Goal: Task Accomplishment & Management: Use online tool/utility

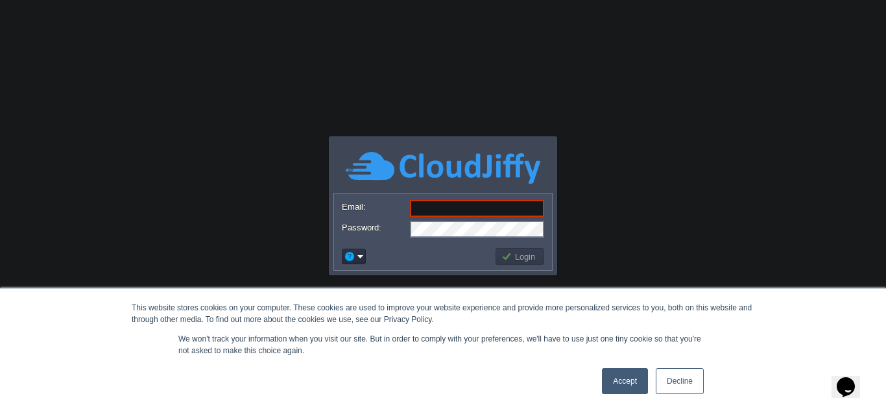
click at [627, 377] on link "Accept" at bounding box center [625, 381] width 46 height 26
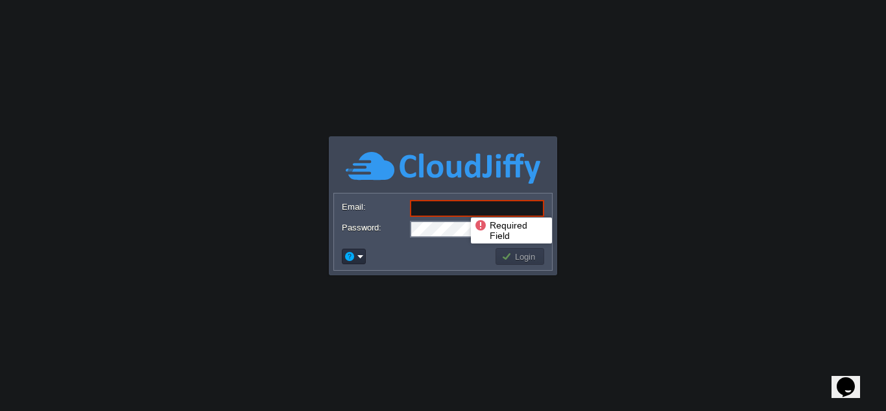
click at [461, 206] on input "Email:" at bounding box center [477, 208] width 134 height 17
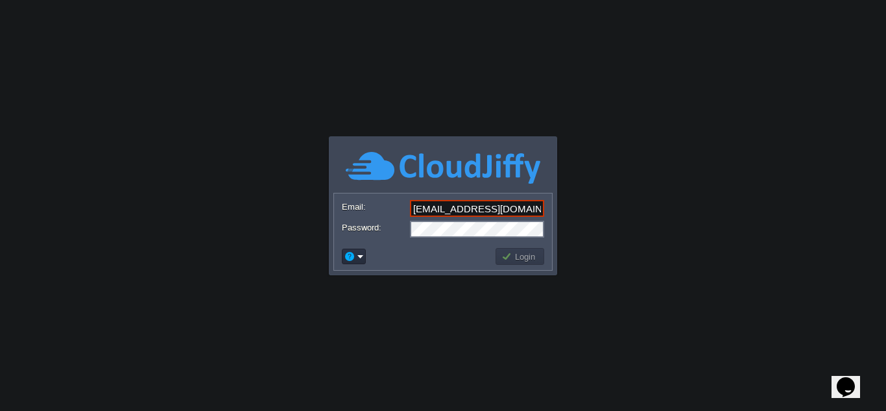
type input "[EMAIL_ADDRESS][DOMAIN_NAME]"
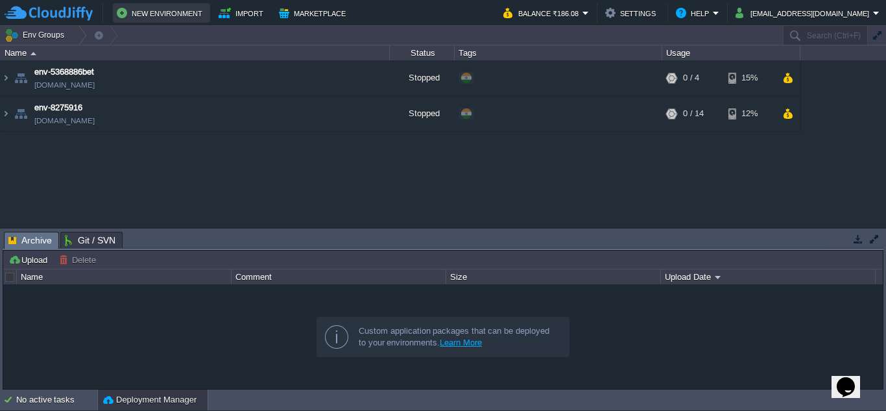
click at [161, 18] on button "New Environment" at bounding box center [162, 13] width 90 height 16
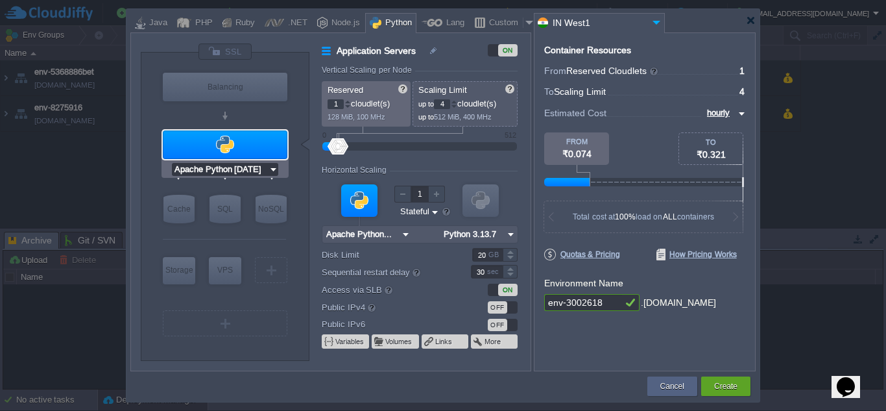
click at [246, 167] on input "Apache Python [DATE]" at bounding box center [220, 169] width 97 height 13
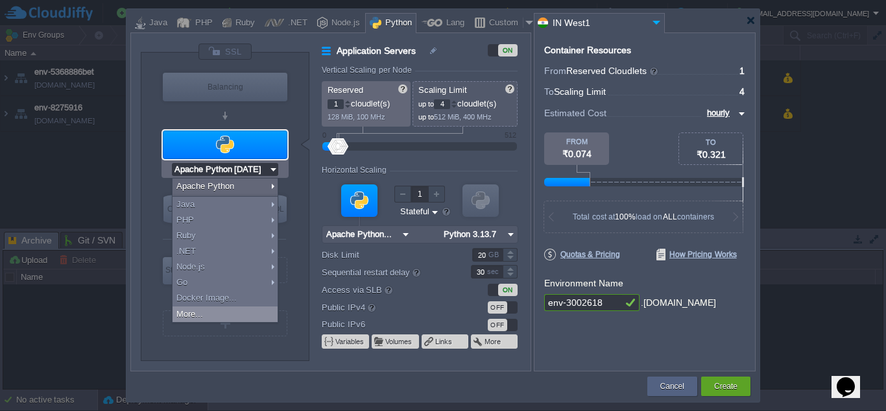
click at [232, 313] on div "More..." at bounding box center [225, 314] width 105 height 16
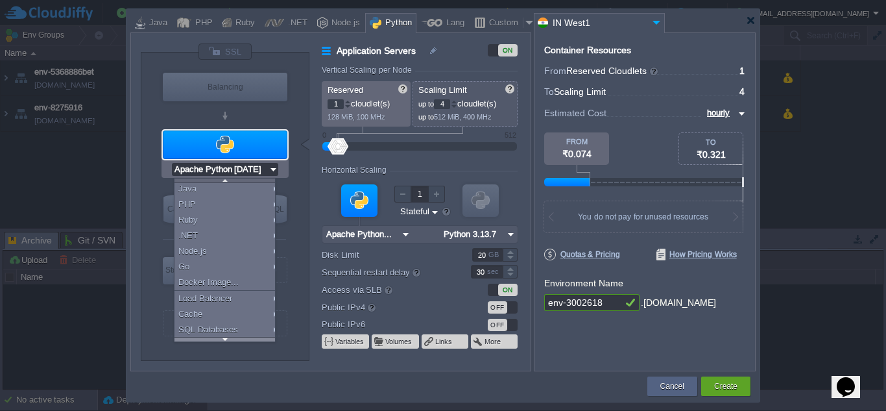
click at [228, 339] on div at bounding box center [224, 339] width 101 height 5
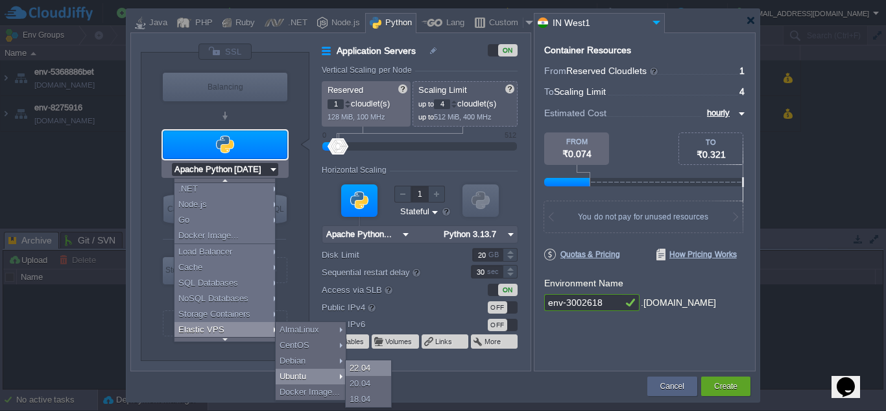
click at [361, 366] on div "22.04" at bounding box center [368, 368] width 45 height 16
type input "Elastic VPS"
type input "4"
type input "Ubuntu 22.04"
type input "22.04"
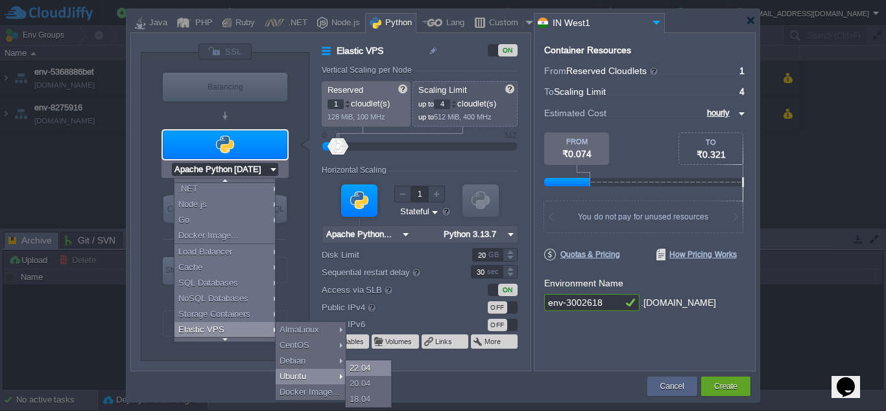
type input "Stateful"
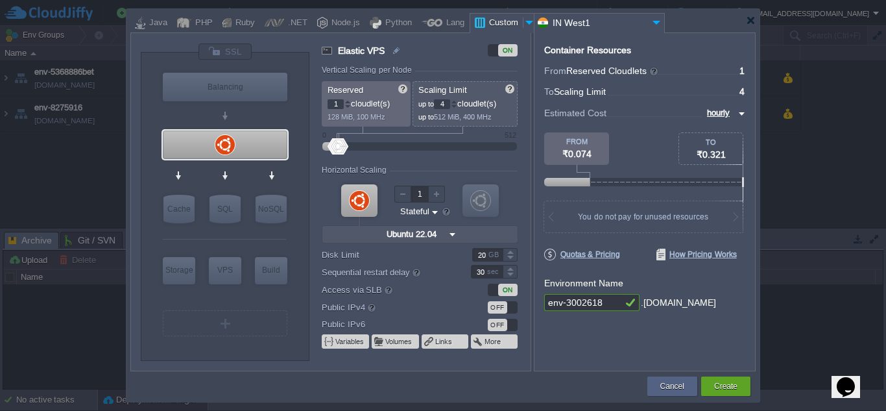
scroll to position [0, 0]
type input "Docker Image"
click at [226, 202] on div "SQL" at bounding box center [224, 209] width 31 height 29
type input "SQL Databases"
type input "16"
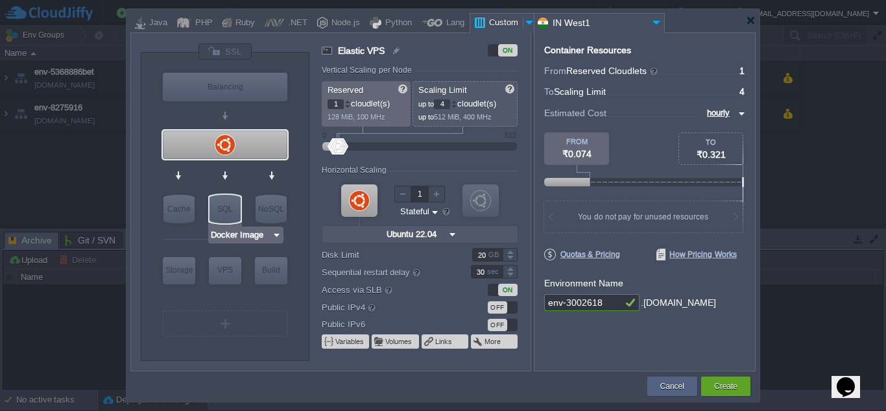
type input "Docker Image"
type input "Stateless"
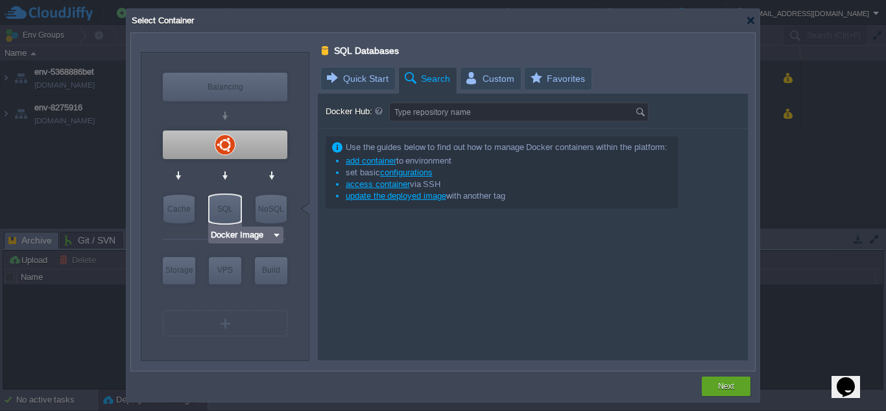
click at [226, 233] on input "Docker Image" at bounding box center [241, 234] width 62 height 13
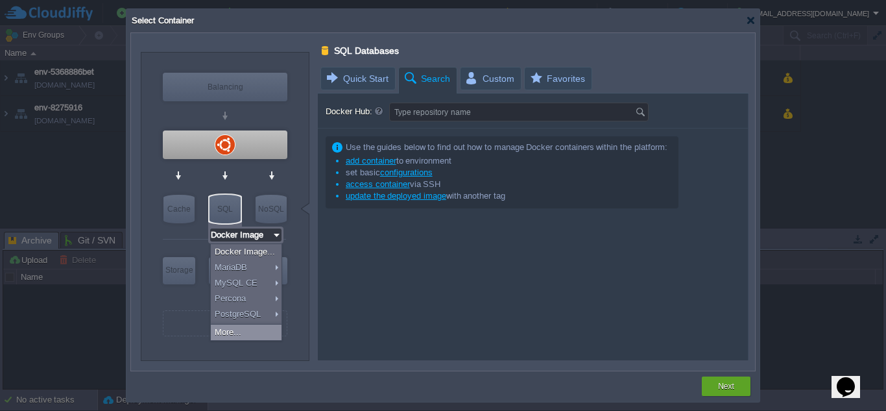
click at [241, 326] on div "More..." at bounding box center [246, 332] width 71 height 16
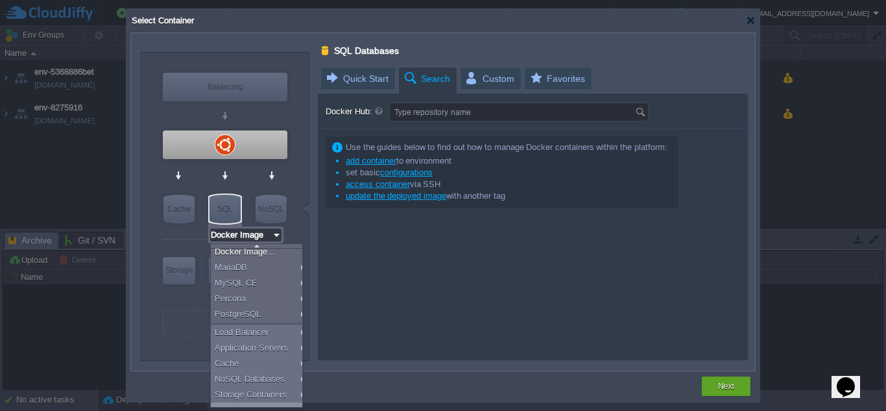
scroll to position [42, 0]
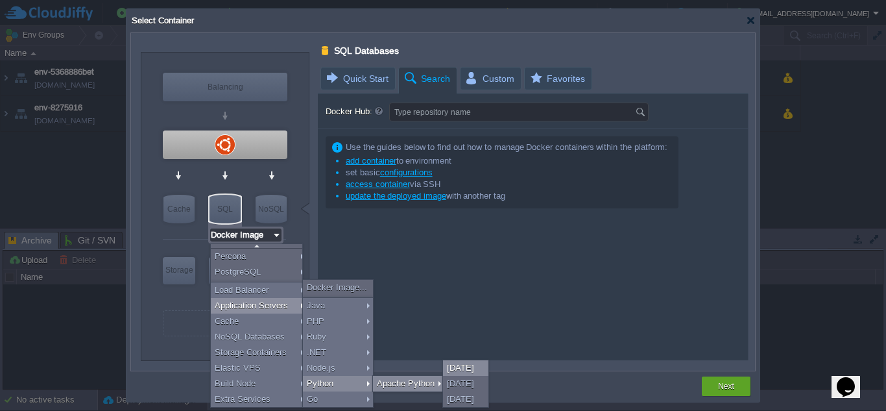
click at [468, 366] on div "[DATE]" at bounding box center [465, 368] width 45 height 16
type input "Application Servers"
type input "4"
type input "Apache Python..."
type input "Python 3.13.7"
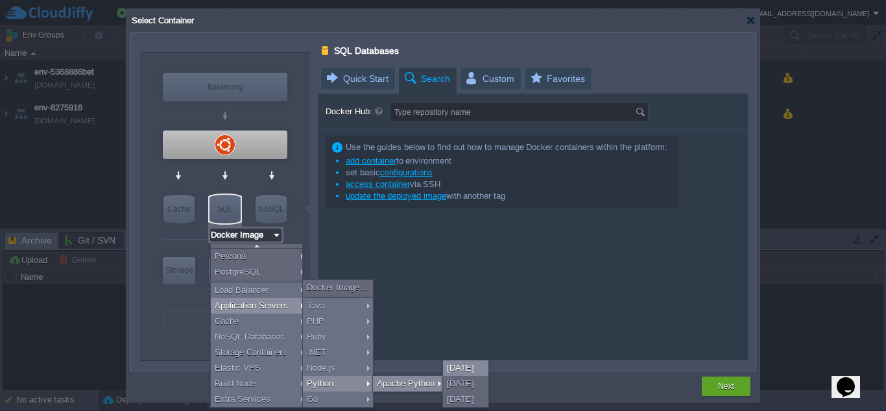
type input "Stateful"
type input "Apache Python [DATE]"
type input "Application Servers"
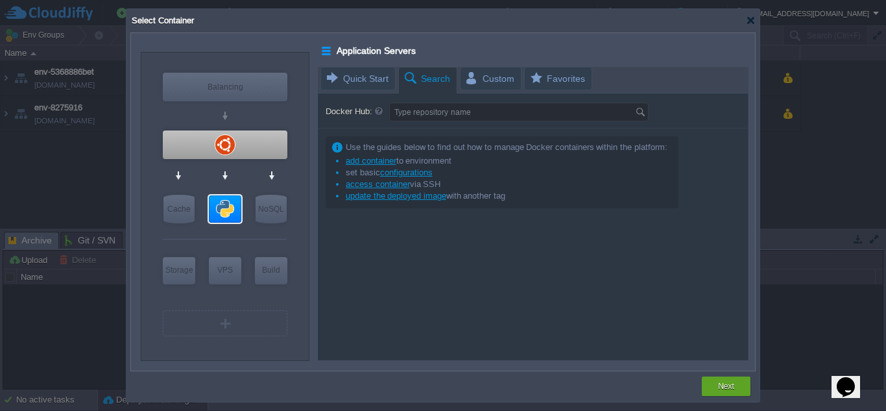
scroll to position [0, 0]
click at [721, 390] on button "Next" at bounding box center [726, 385] width 16 height 13
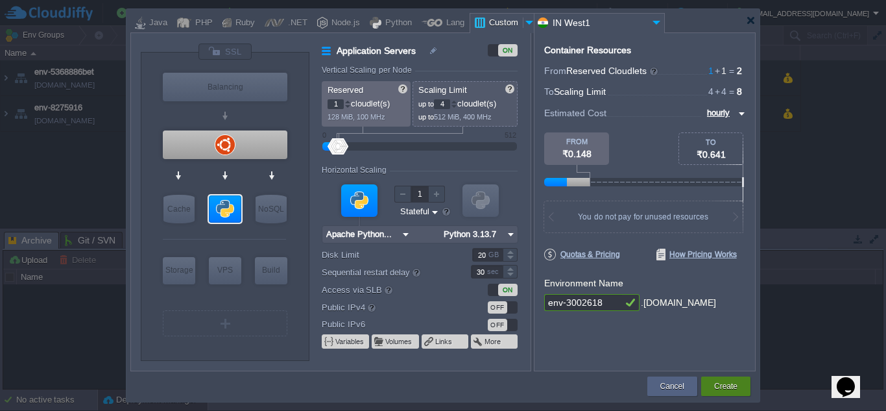
click at [726, 383] on button "Create" at bounding box center [725, 385] width 23 height 13
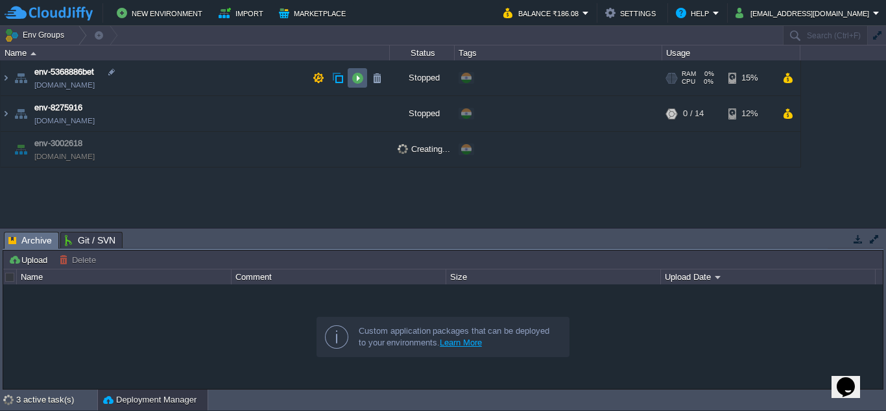
click at [361, 81] on button "button" at bounding box center [358, 78] width 12 height 12
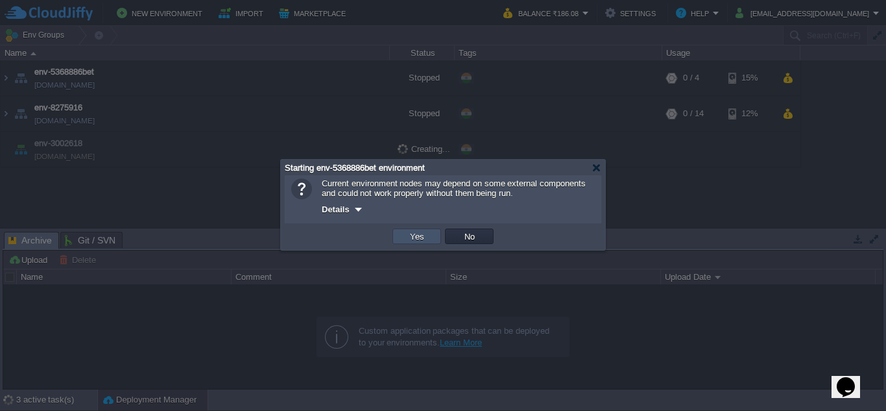
click at [416, 238] on button "Yes" at bounding box center [417, 236] width 22 height 12
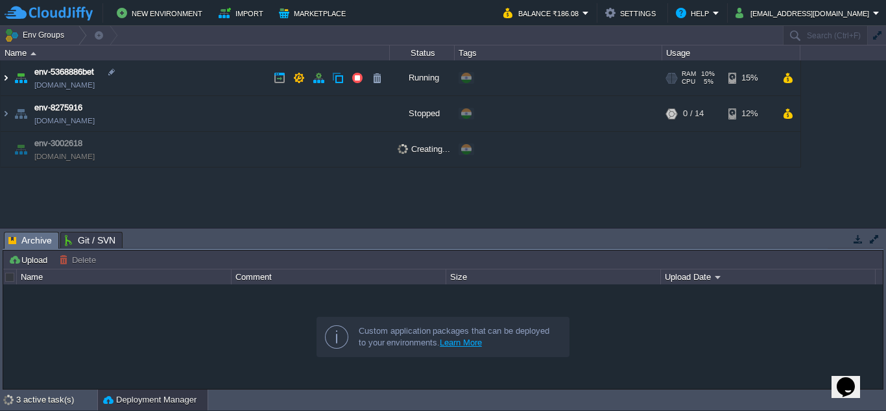
click at [7, 79] on img at bounding box center [6, 77] width 10 height 35
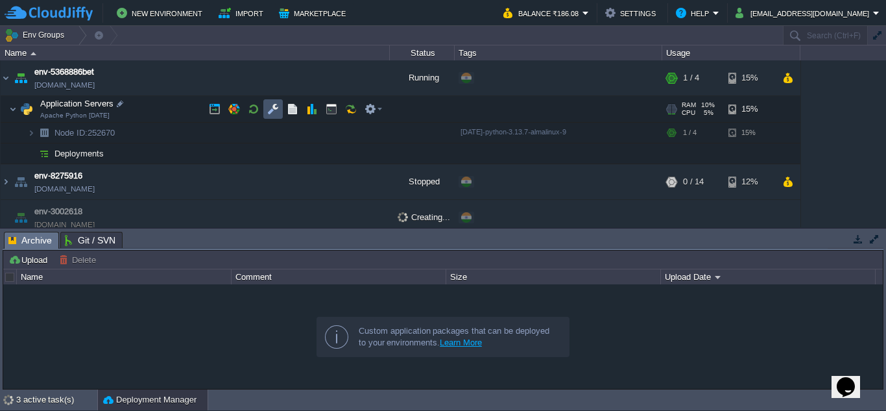
click at [268, 113] on button "button" at bounding box center [273, 109] width 12 height 12
